Goal: Register for event/course

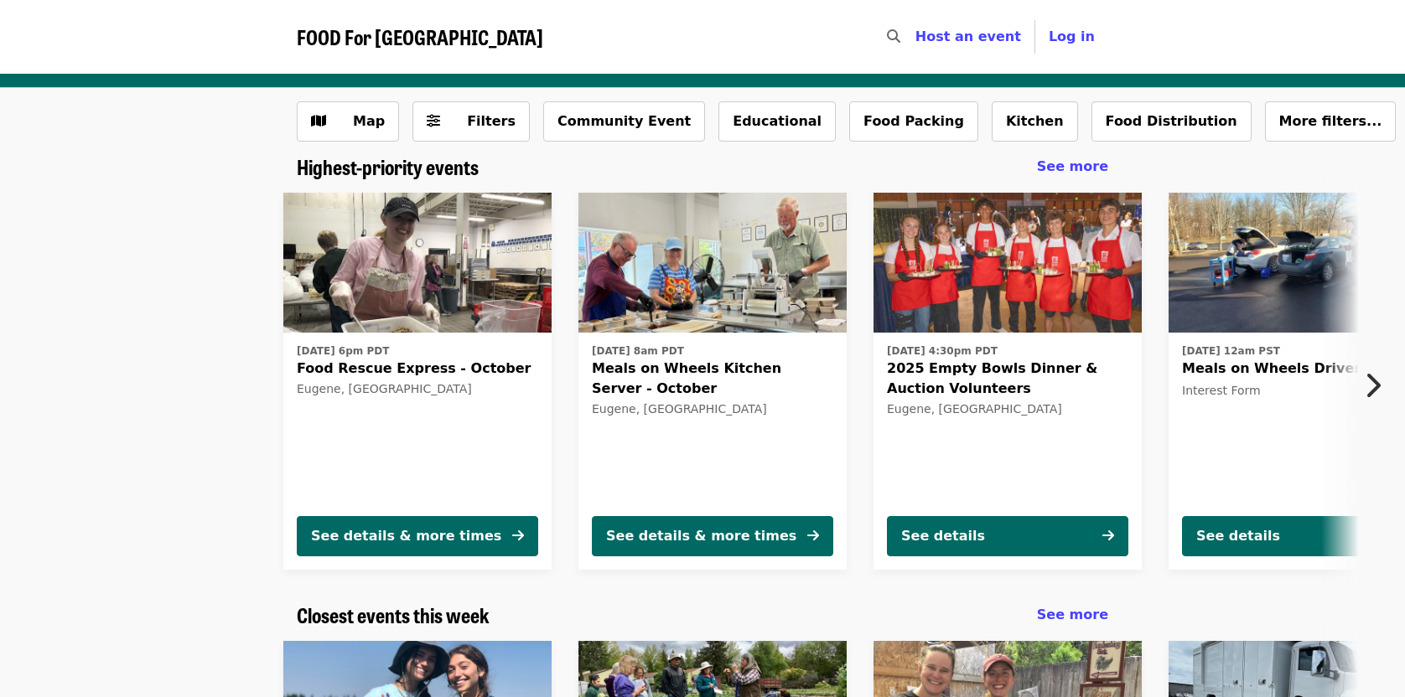
click at [1371, 378] on icon "chevron-right icon" at bounding box center [1372, 386] width 17 height 32
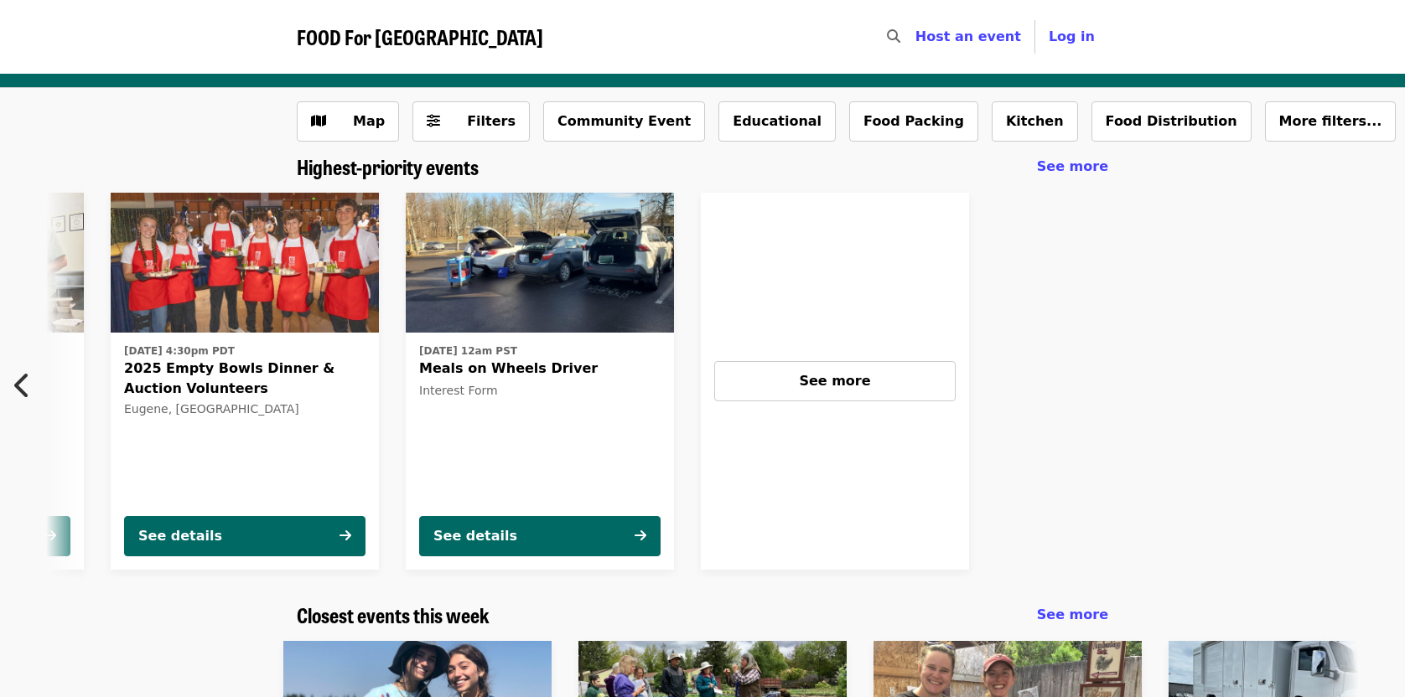
scroll to position [0, 765]
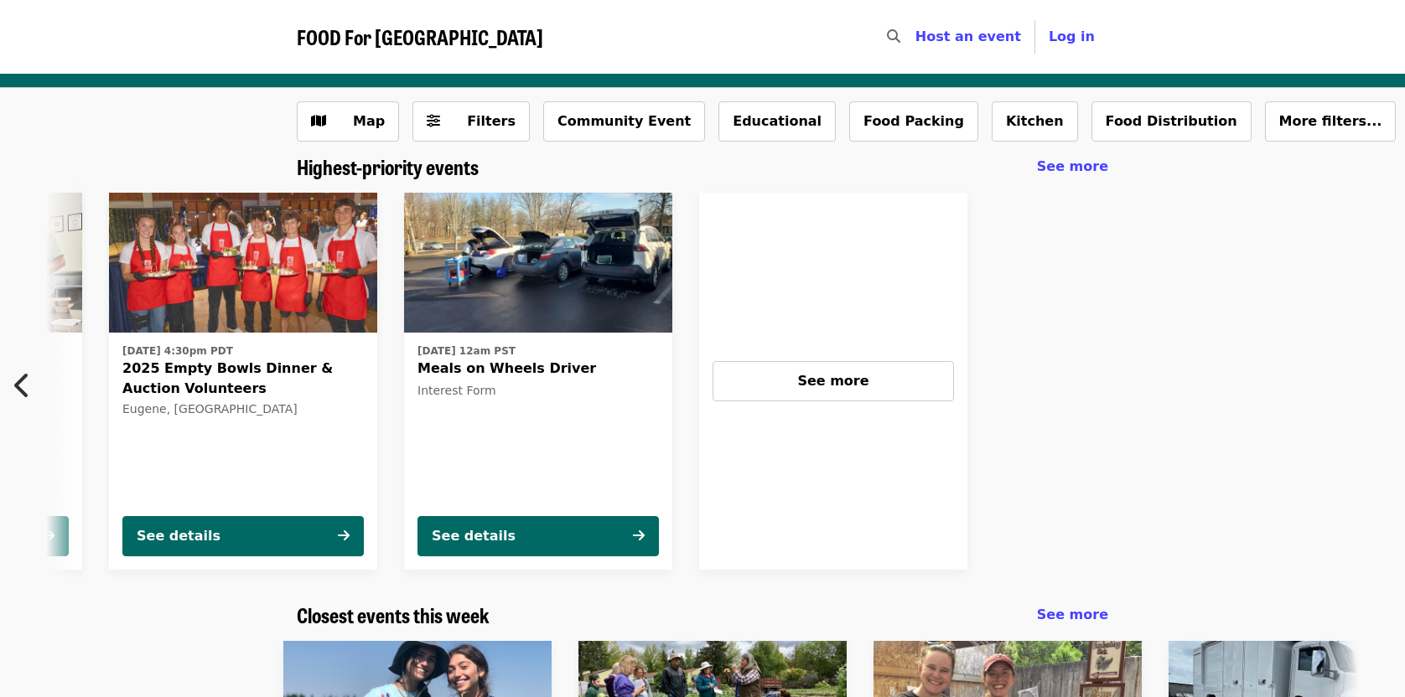
click at [488, 371] on span "Meals on Wheels Driver" at bounding box center [537, 369] width 241 height 20
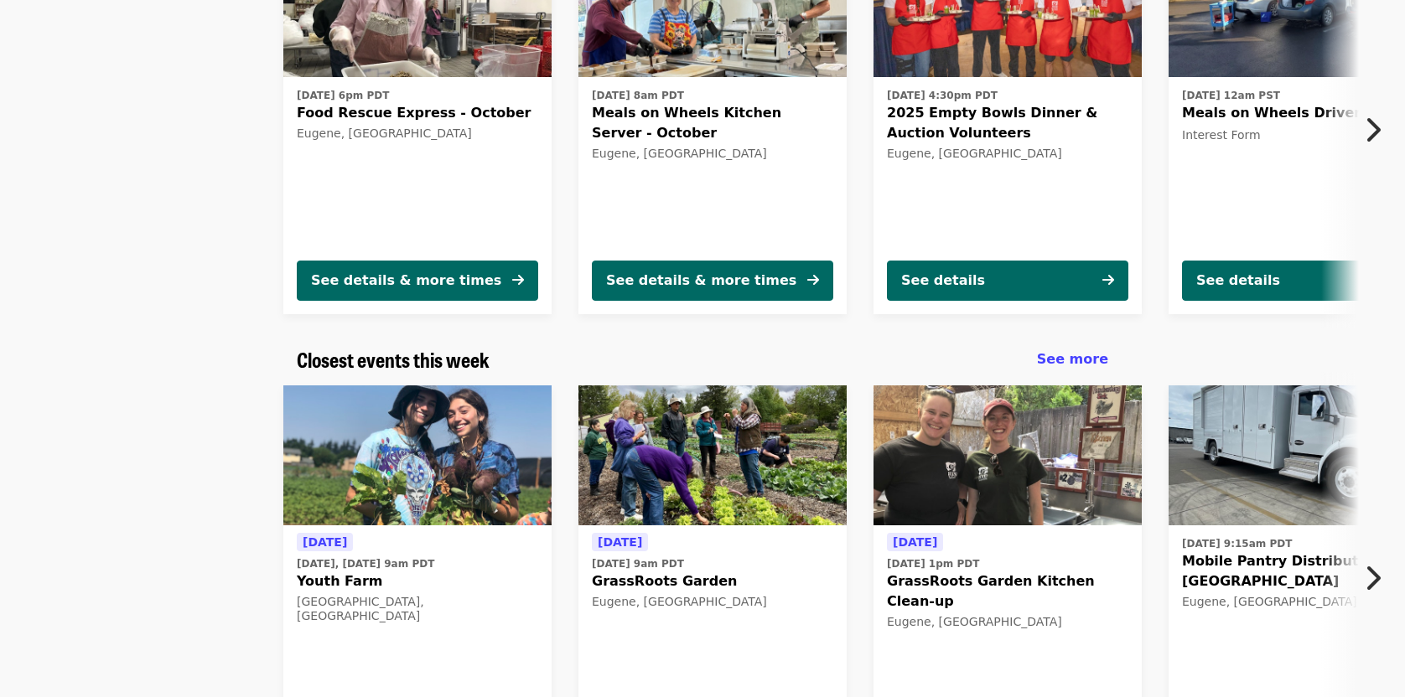
scroll to position [257, 0]
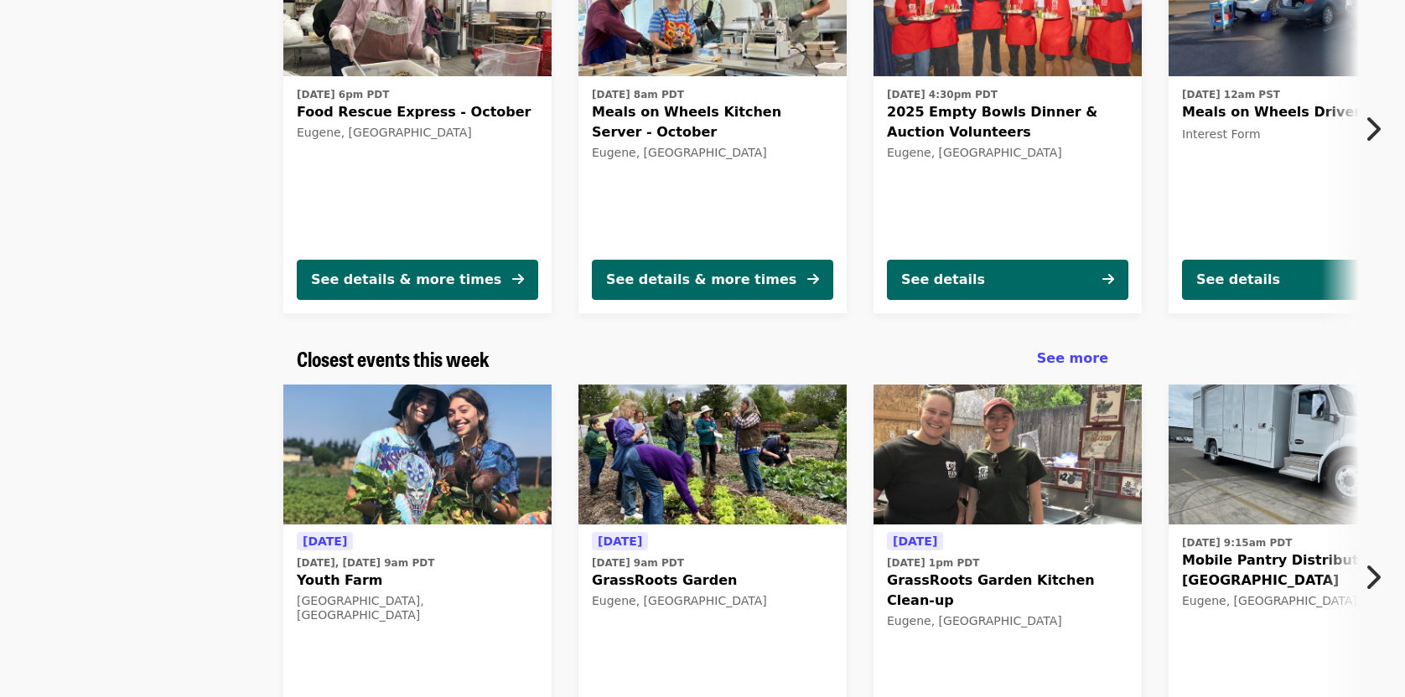
click at [351, 36] on img at bounding box center [417, 6] width 268 height 141
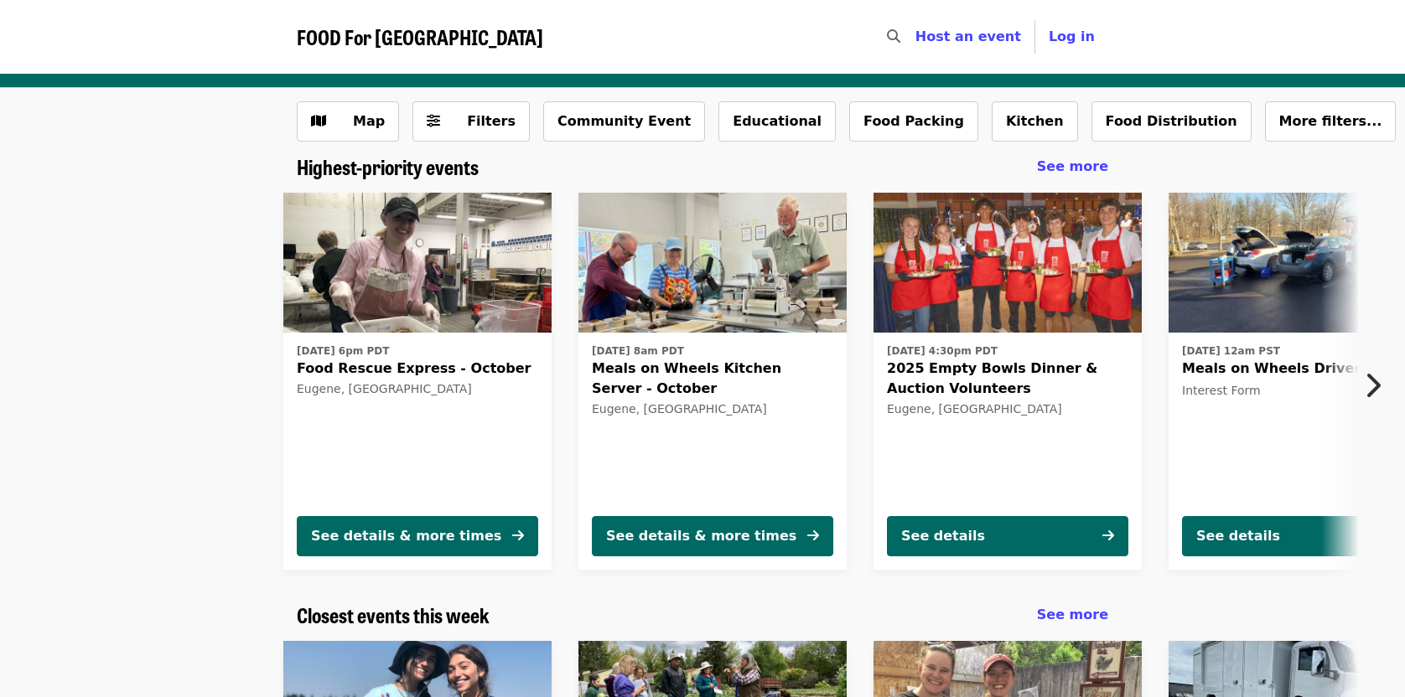
click at [1370, 379] on icon "chevron-right icon" at bounding box center [1372, 386] width 17 height 32
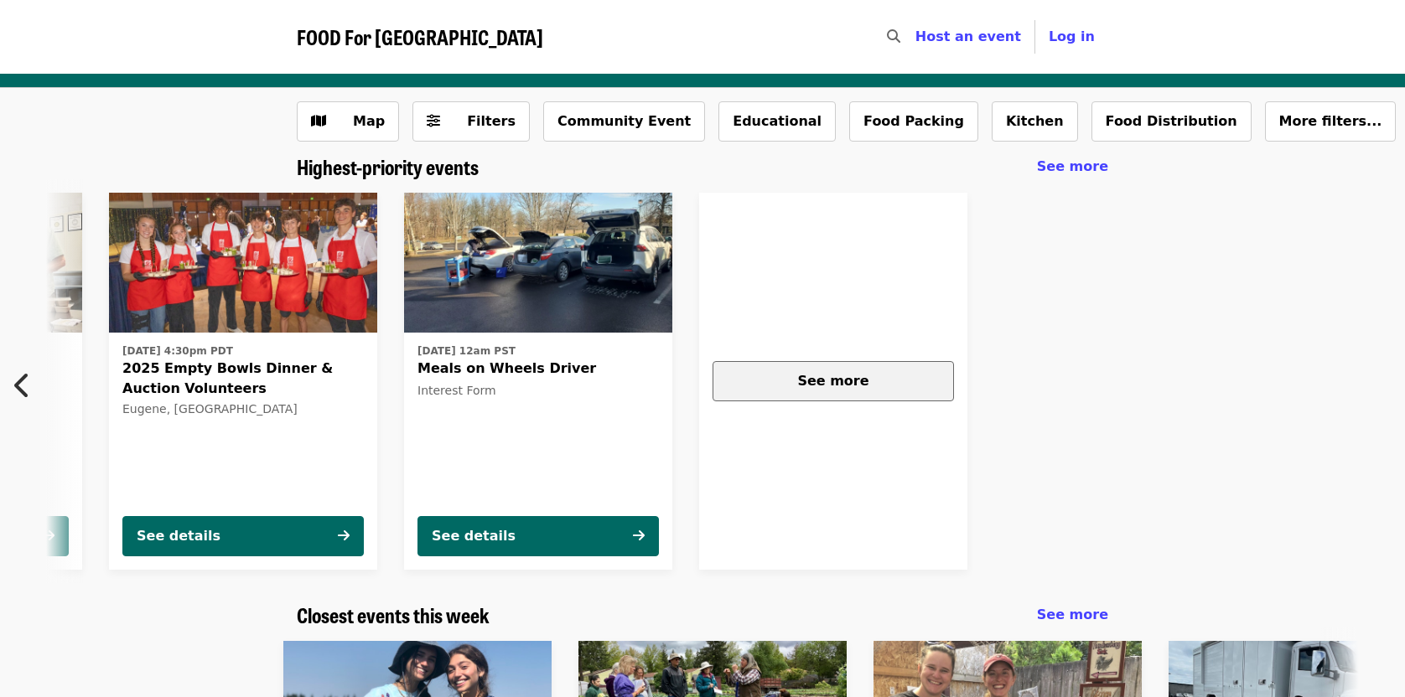
click at [791, 378] on div "See more" at bounding box center [833, 381] width 213 height 20
